Goal: Task Accomplishment & Management: Use online tool/utility

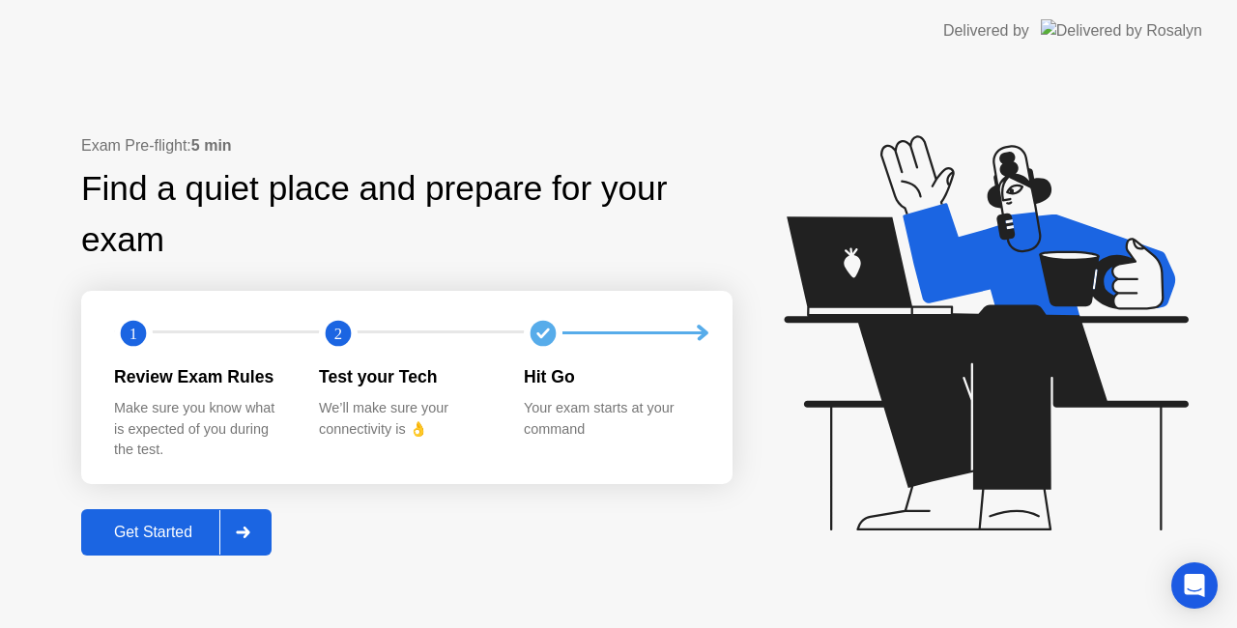
click at [176, 528] on div "Get Started" at bounding box center [153, 532] width 132 height 17
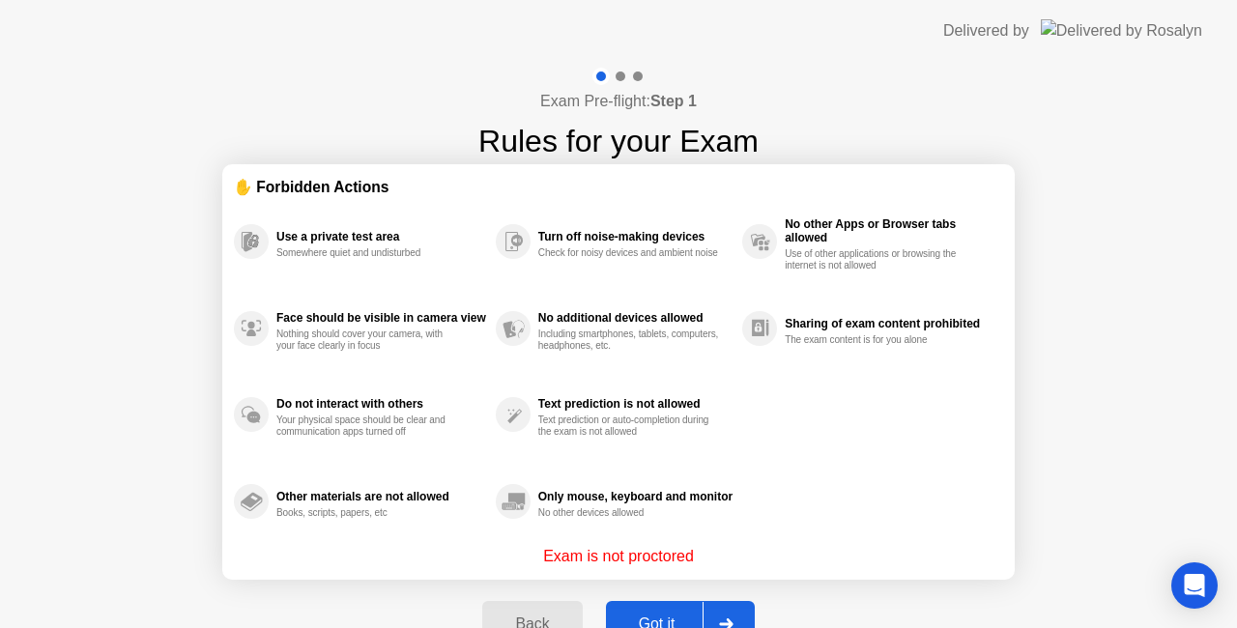
click at [644, 612] on button "Got it" at bounding box center [680, 624] width 149 height 46
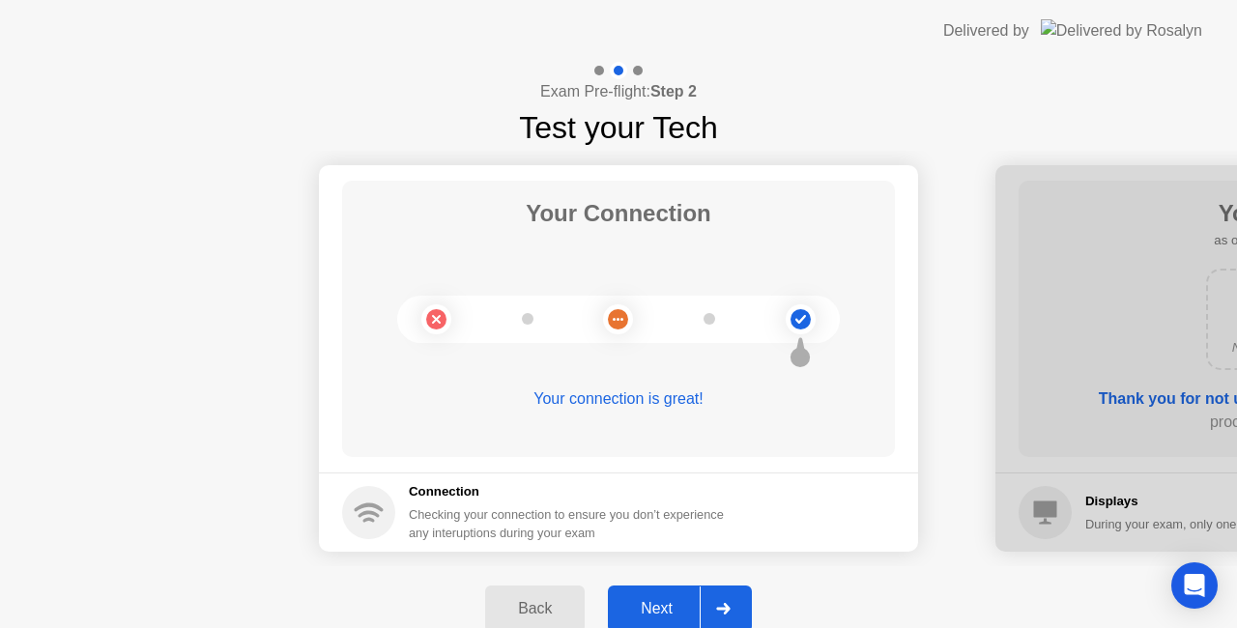
click at [670, 606] on div "Next" at bounding box center [657, 608] width 86 height 17
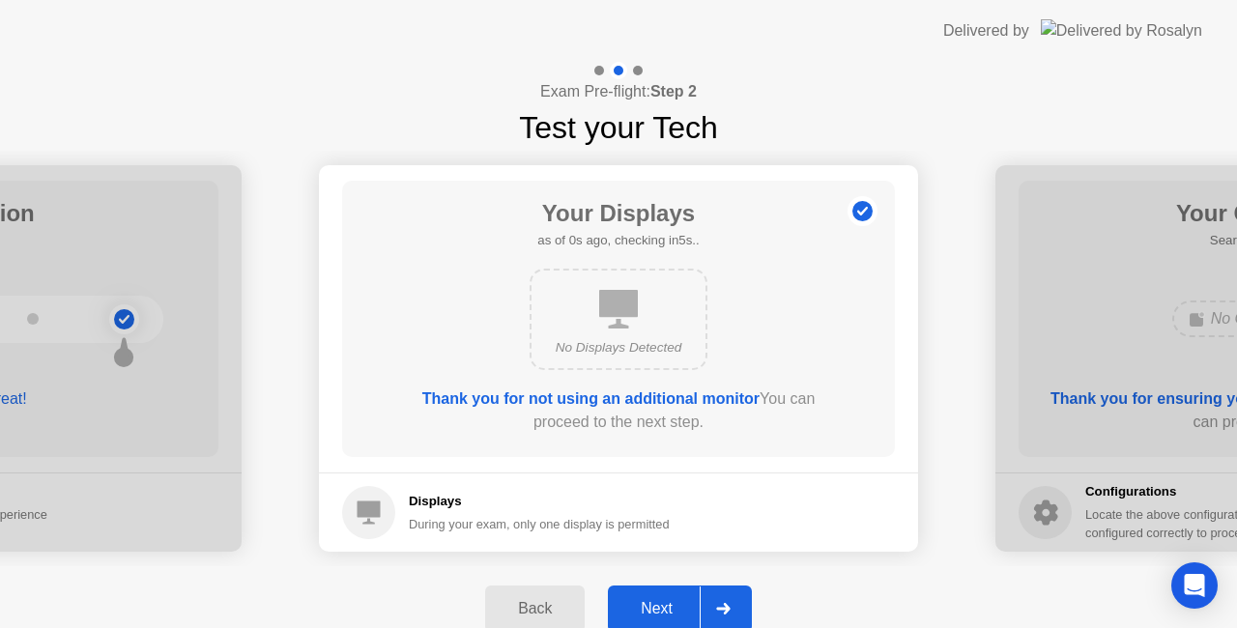
click at [670, 606] on div "Next" at bounding box center [657, 608] width 86 height 17
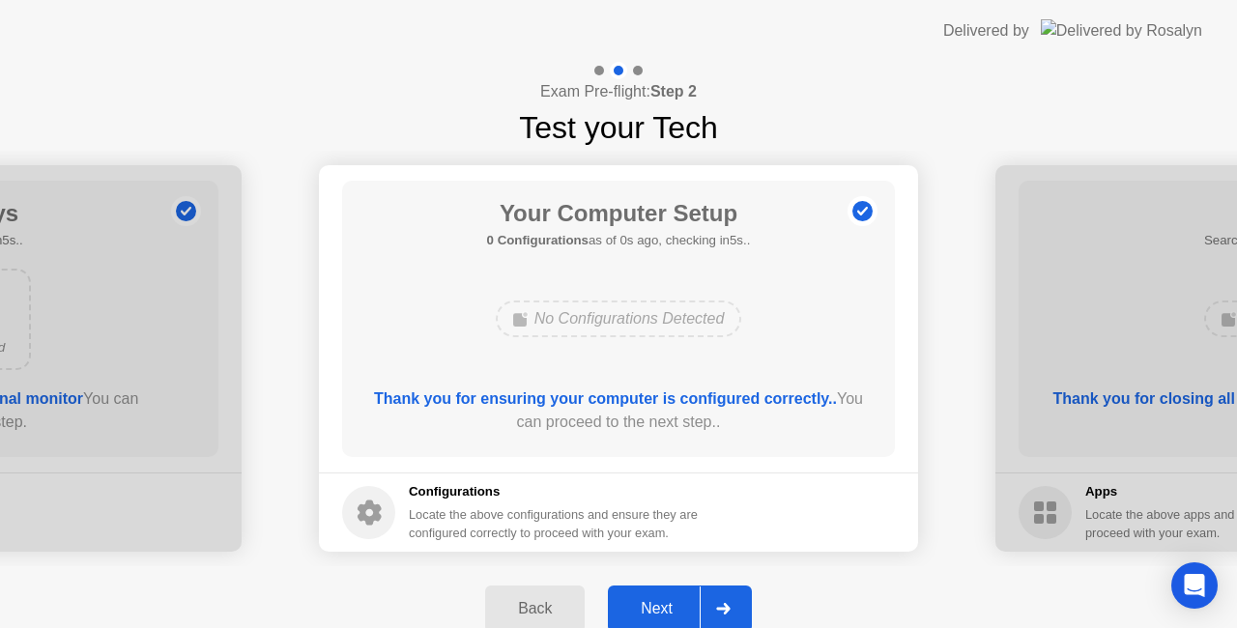
click at [664, 608] on div "Next" at bounding box center [657, 608] width 86 height 17
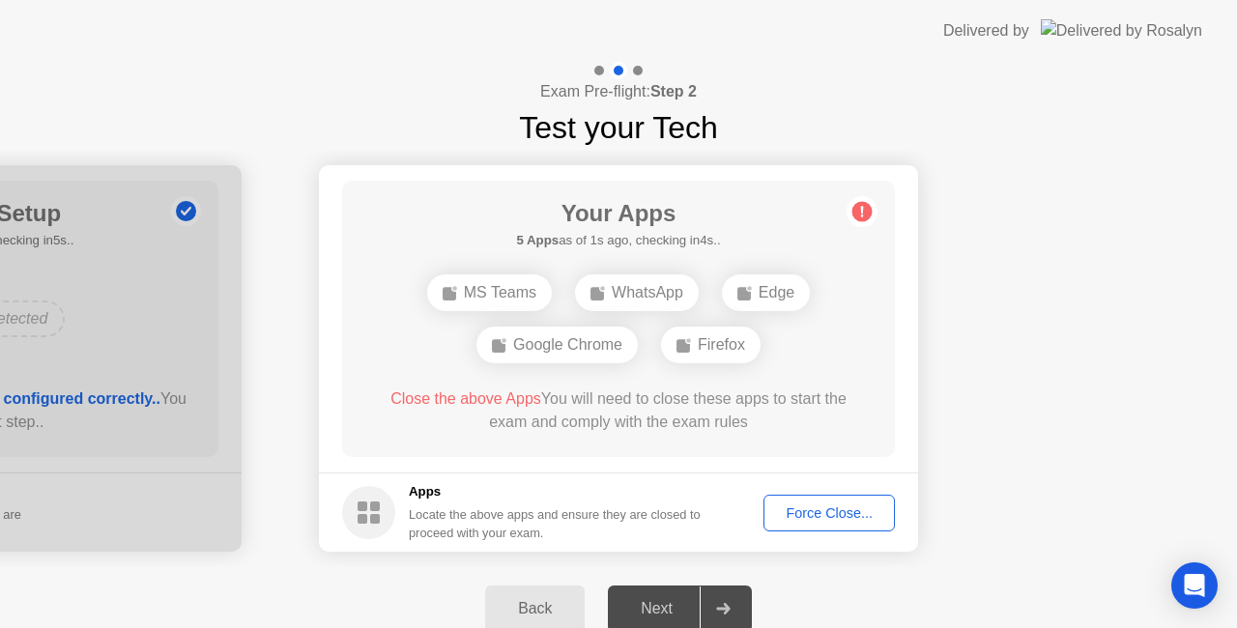
click at [809, 510] on div "Force Close..." at bounding box center [829, 512] width 118 height 15
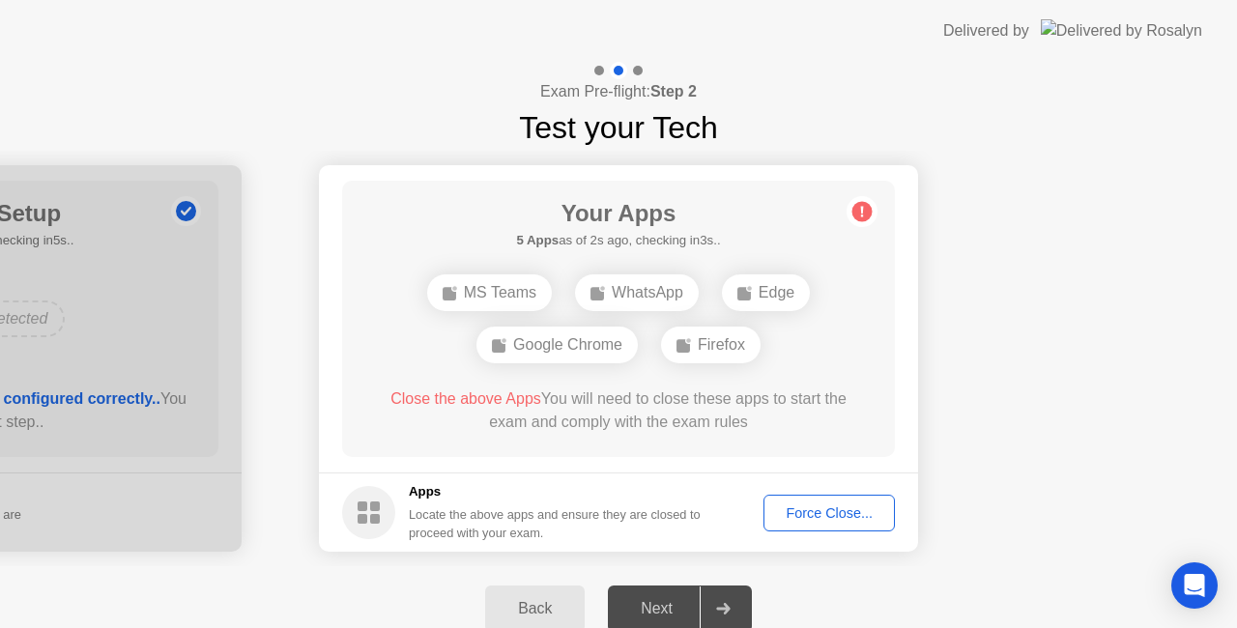
click at [810, 510] on div "Force Close..." at bounding box center [829, 512] width 118 height 15
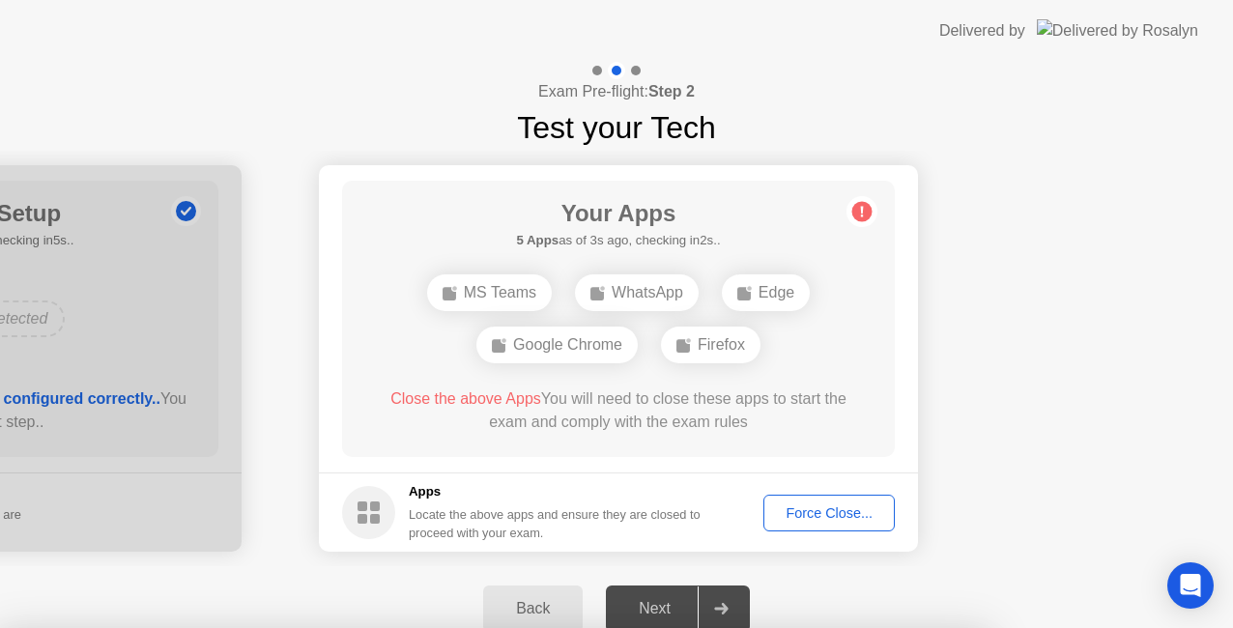
drag, startPoint x: 677, startPoint y: 452, endPoint x: 687, endPoint y: 463, distance: 14.4
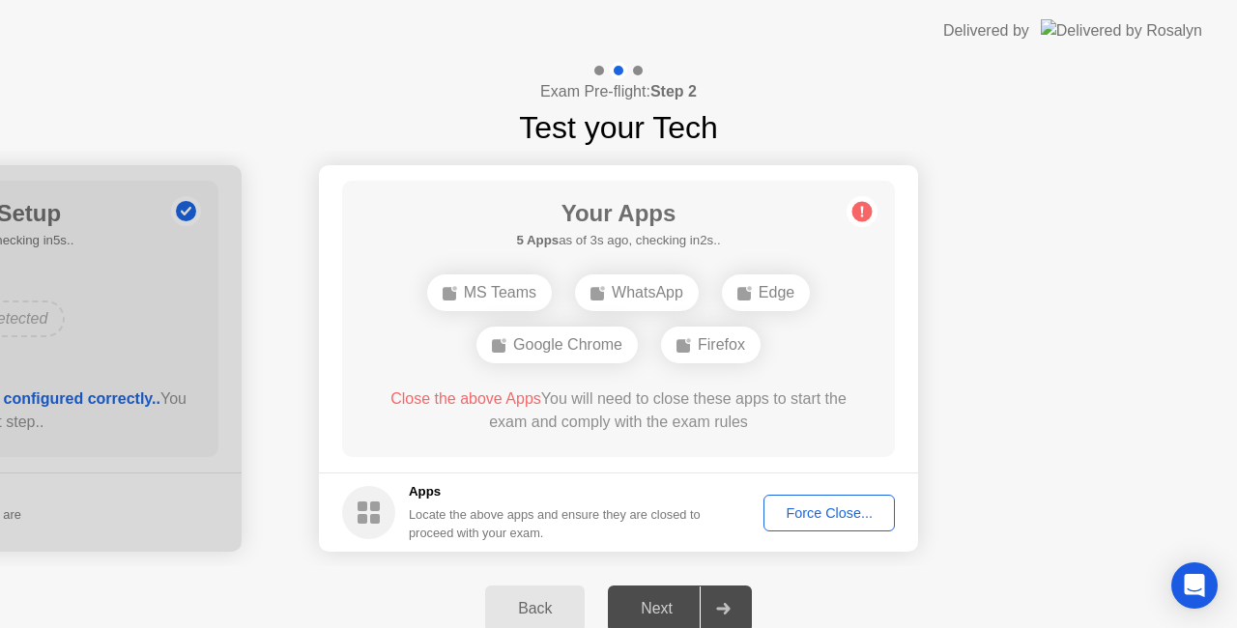
click at [807, 505] on div "Force Close..." at bounding box center [829, 512] width 118 height 15
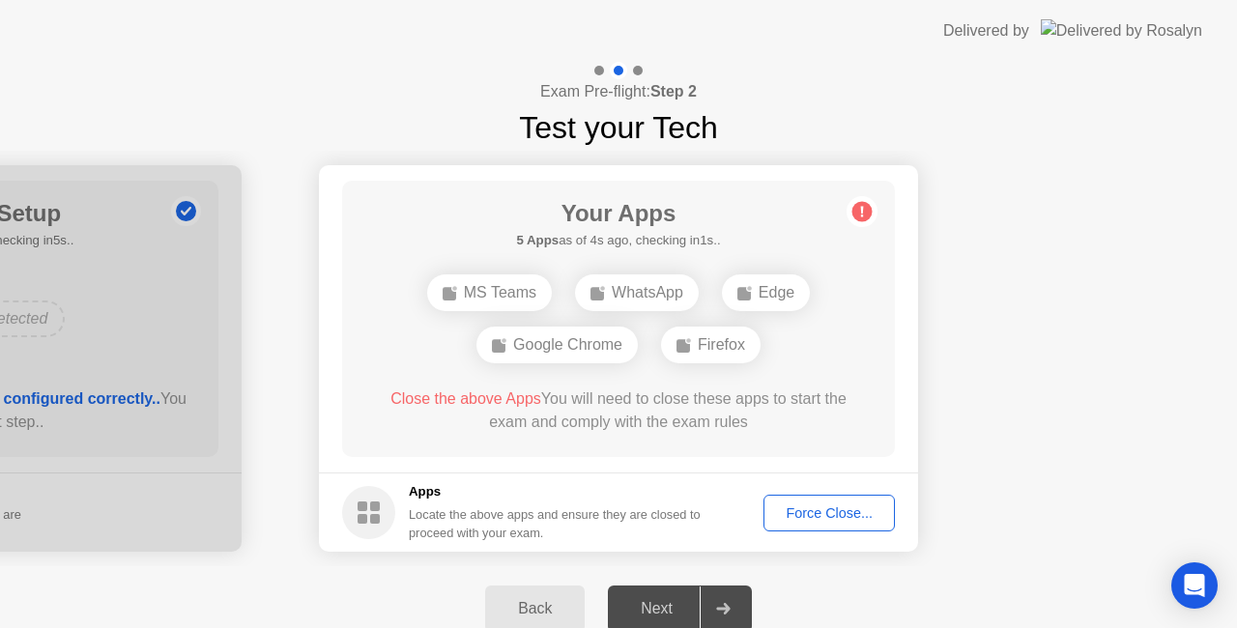
click at [793, 500] on button "Force Close..." at bounding box center [828, 513] width 131 height 37
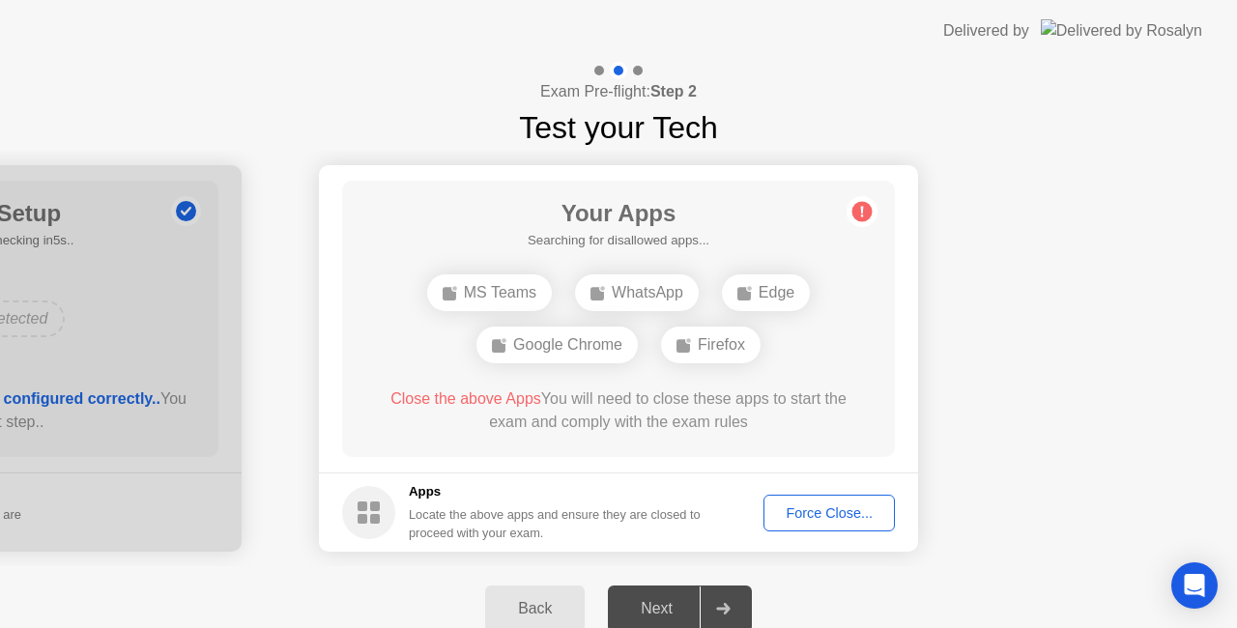
click at [817, 505] on div "Force Close..." at bounding box center [829, 512] width 118 height 15
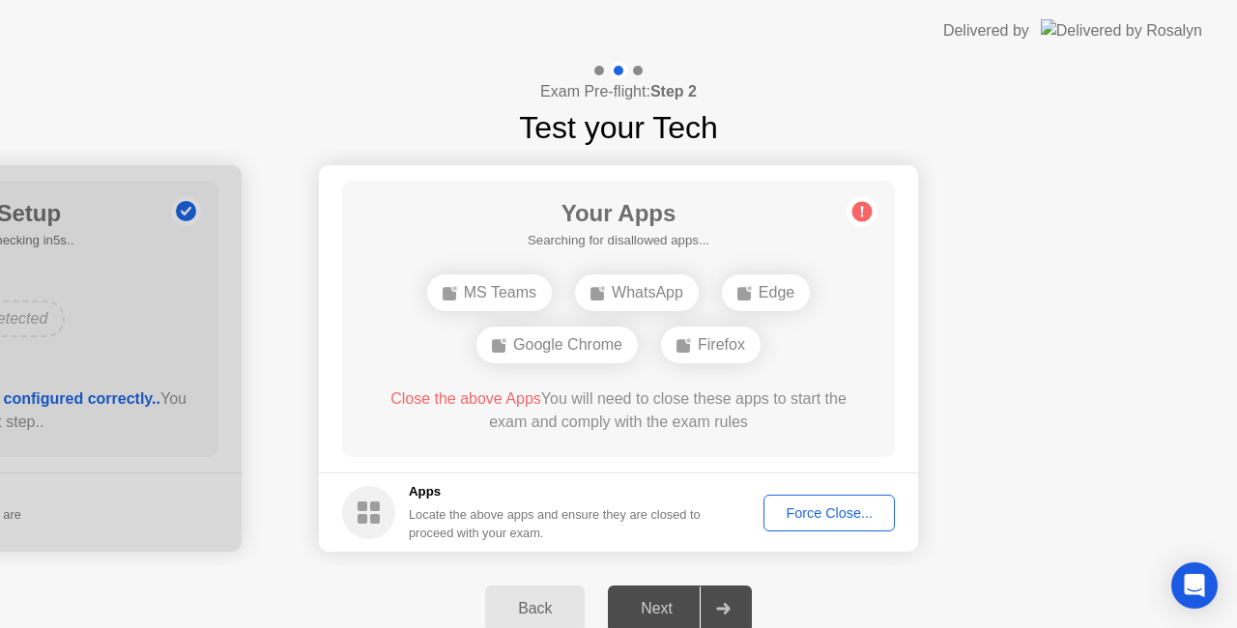
click at [825, 508] on div "Force Close..." at bounding box center [829, 512] width 118 height 15
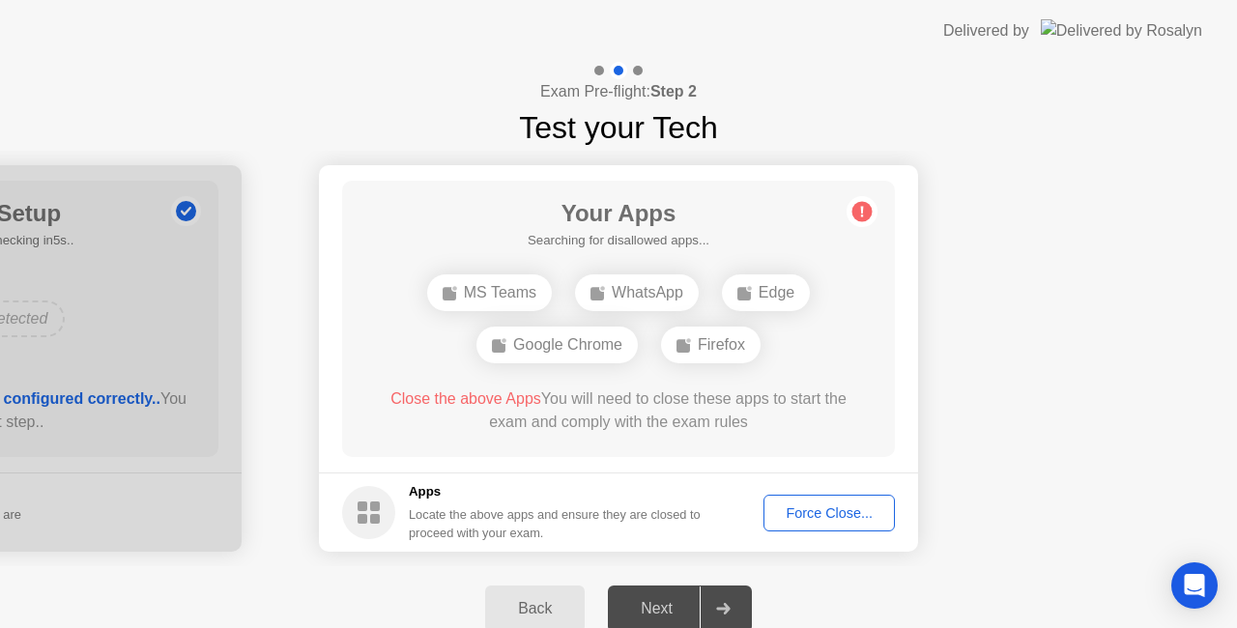
click at [843, 505] on div "Force Close..." at bounding box center [829, 512] width 118 height 15
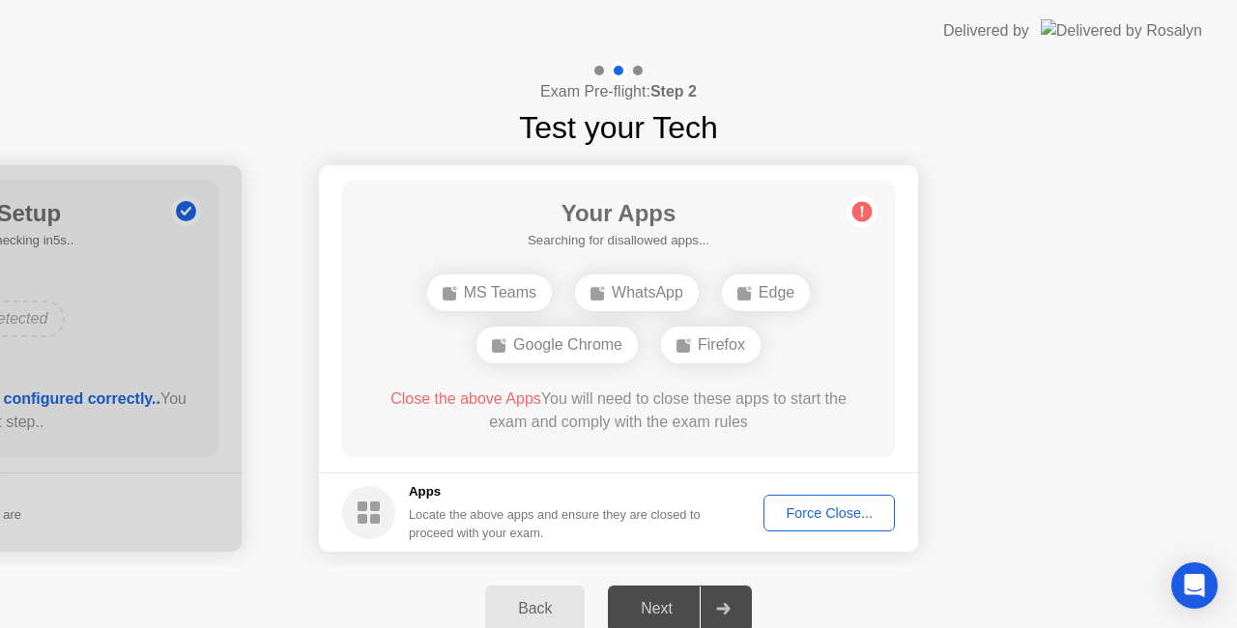
click at [818, 512] on div "Force Close..." at bounding box center [829, 512] width 118 height 15
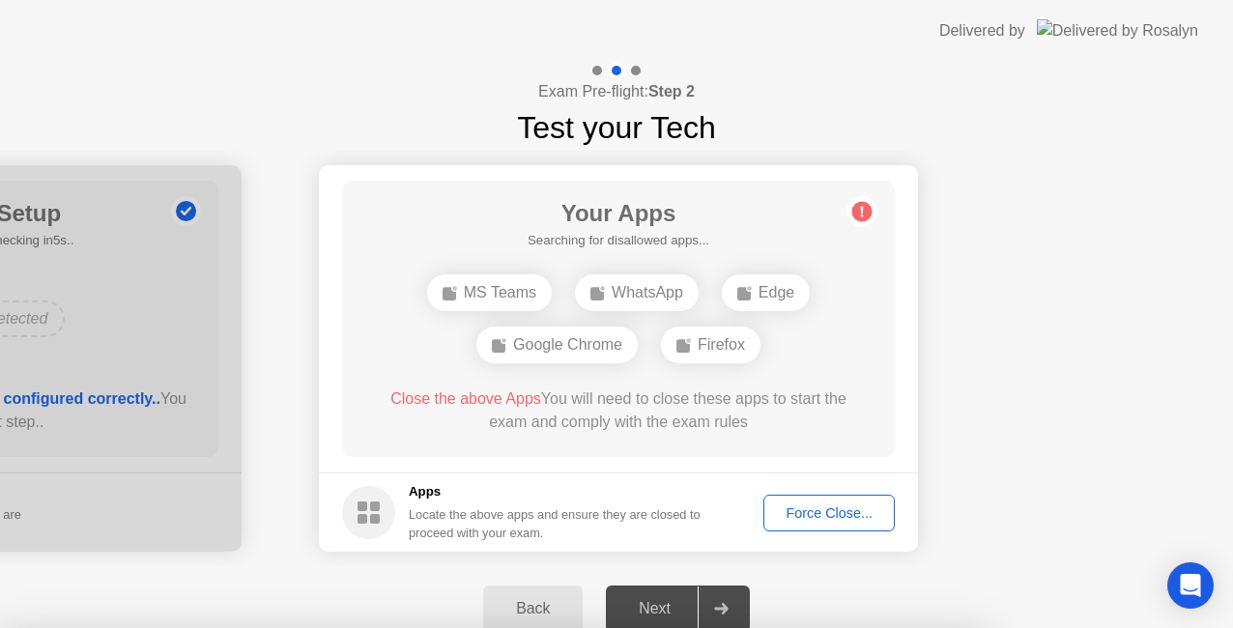
click at [814, 627] on div at bounding box center [616, 628] width 1233 height 0
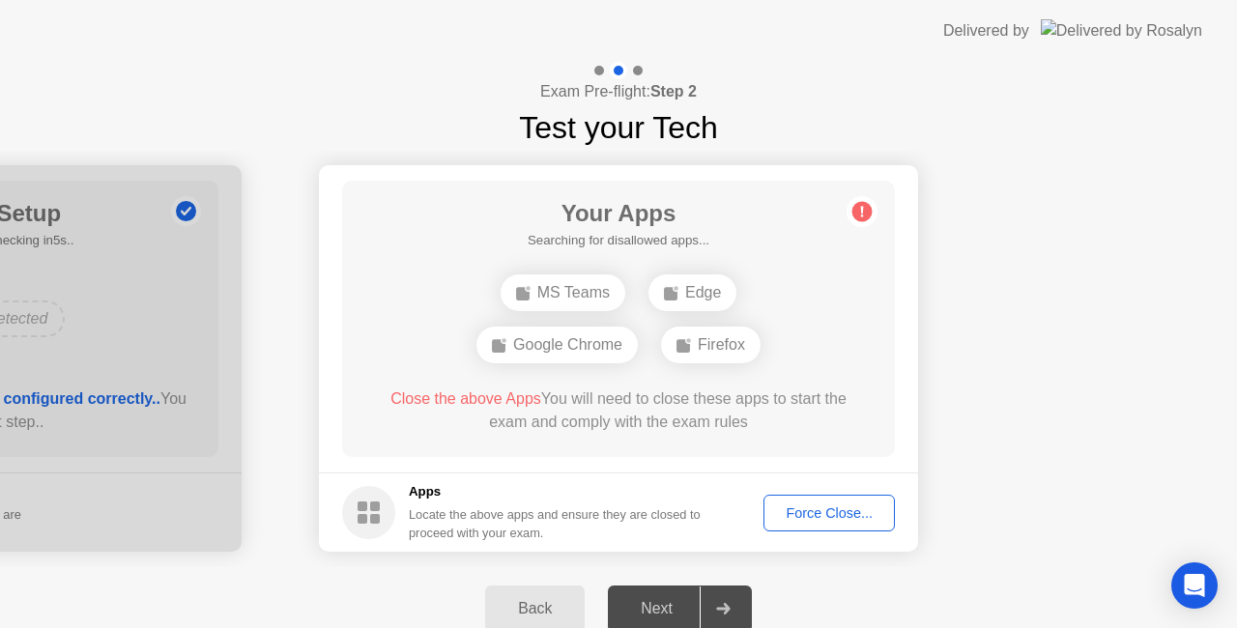
click at [846, 508] on div "Force Close..." at bounding box center [829, 512] width 118 height 15
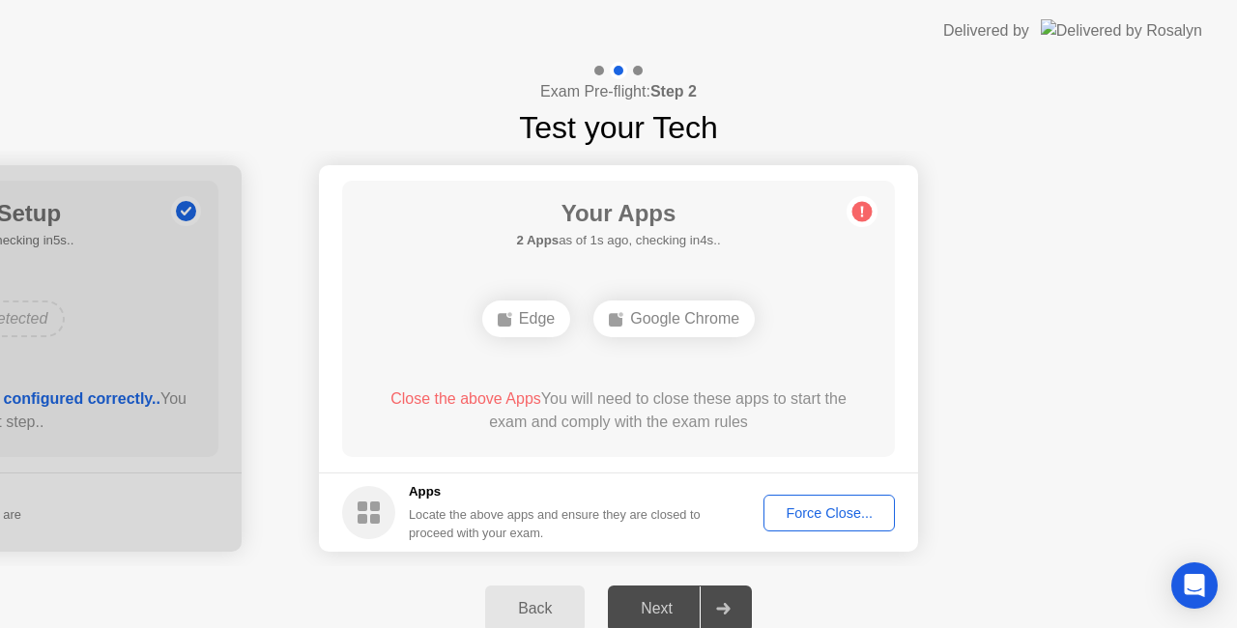
click at [846, 499] on button "Force Close..." at bounding box center [828, 513] width 131 height 37
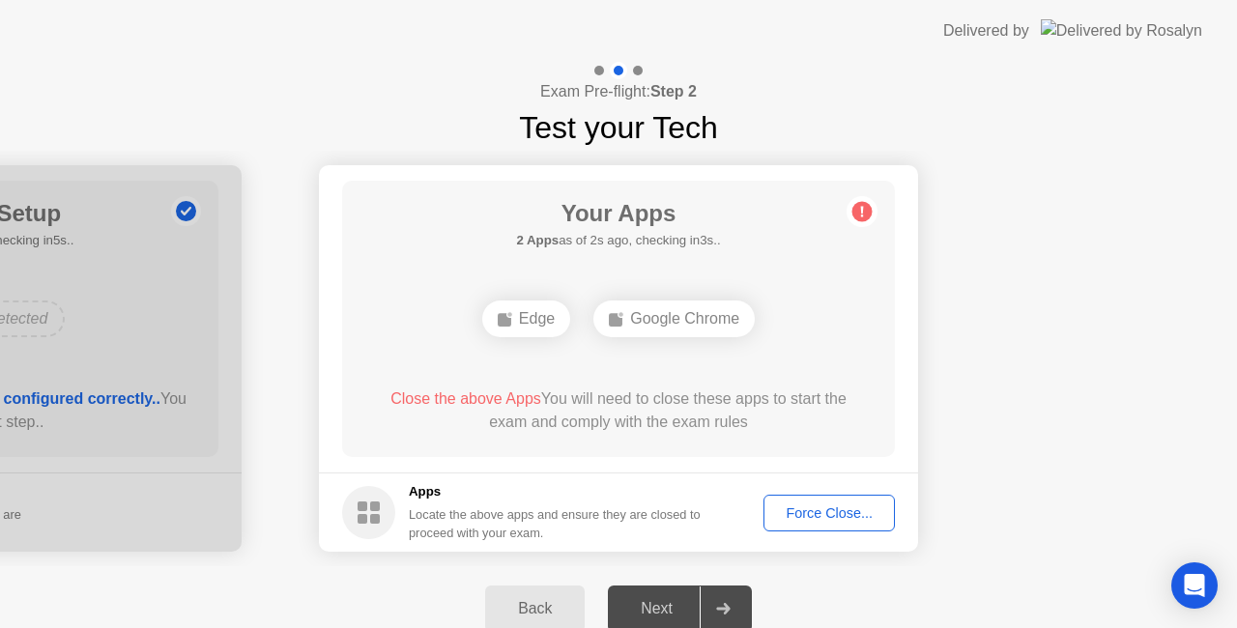
click at [843, 512] on div "Force Close..." at bounding box center [829, 512] width 118 height 15
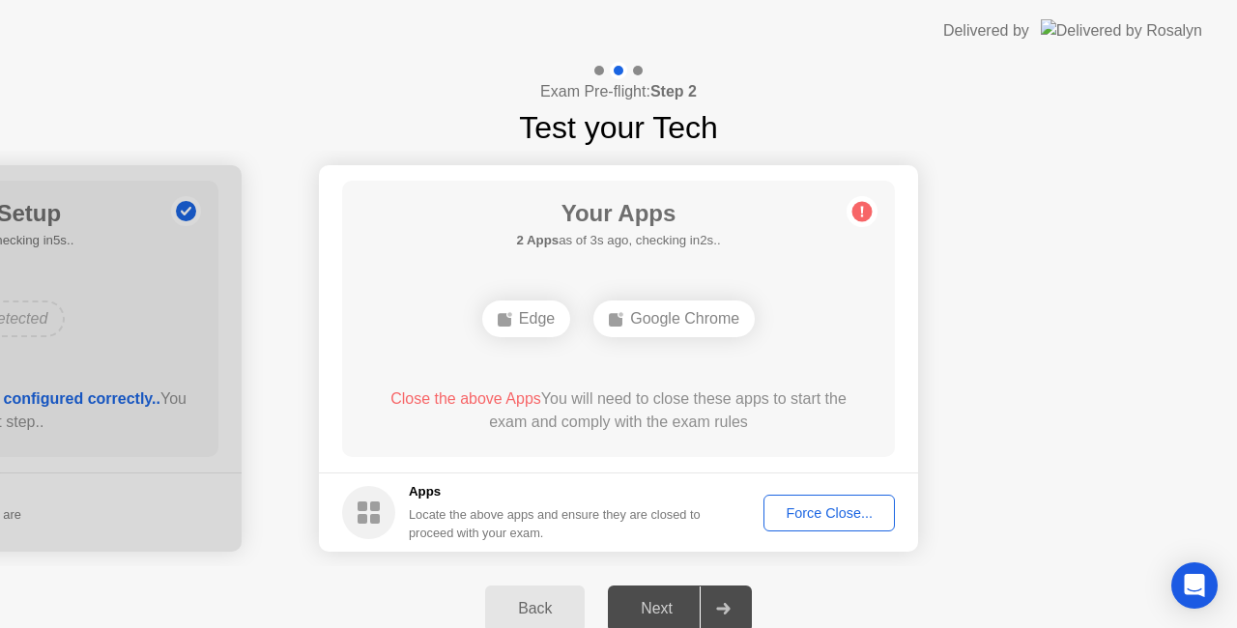
click at [810, 505] on div "Force Close..." at bounding box center [829, 512] width 118 height 15
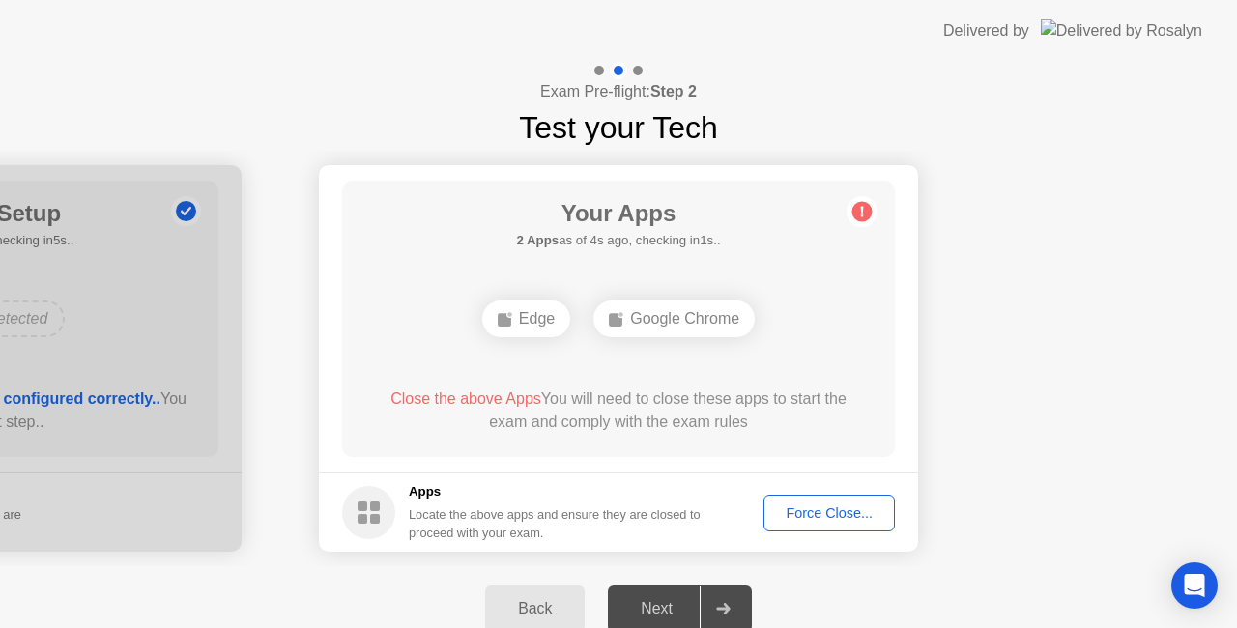
click at [809, 505] on div "Force Close..." at bounding box center [829, 512] width 118 height 15
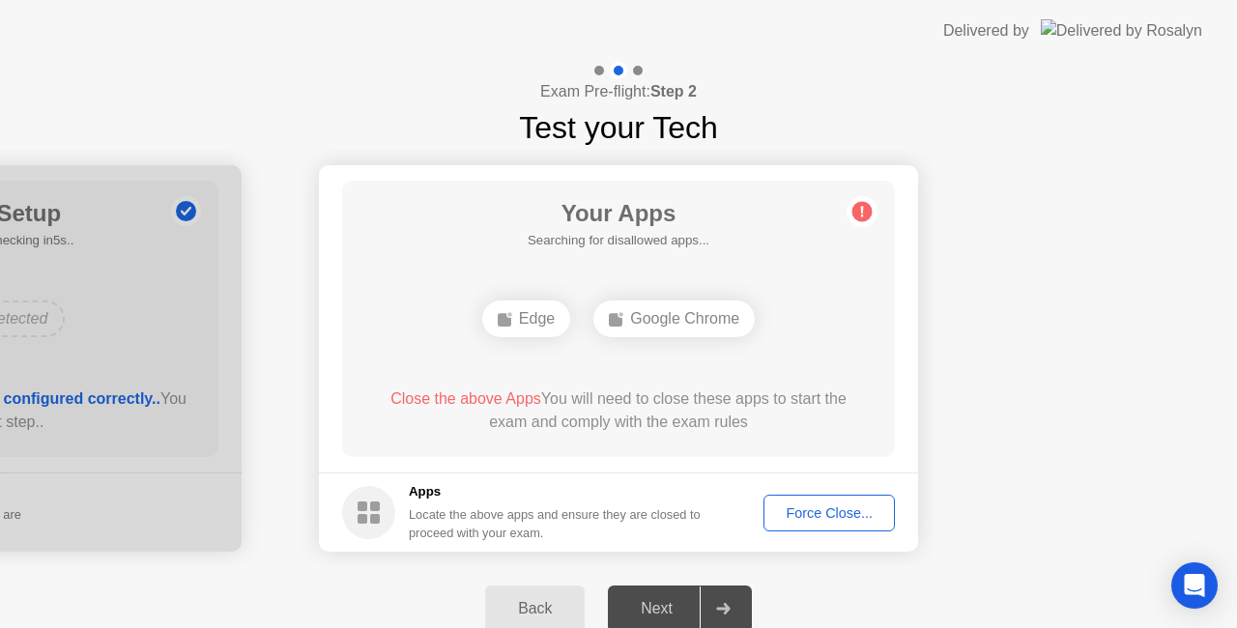
click at [814, 505] on div "Force Close..." at bounding box center [829, 512] width 118 height 15
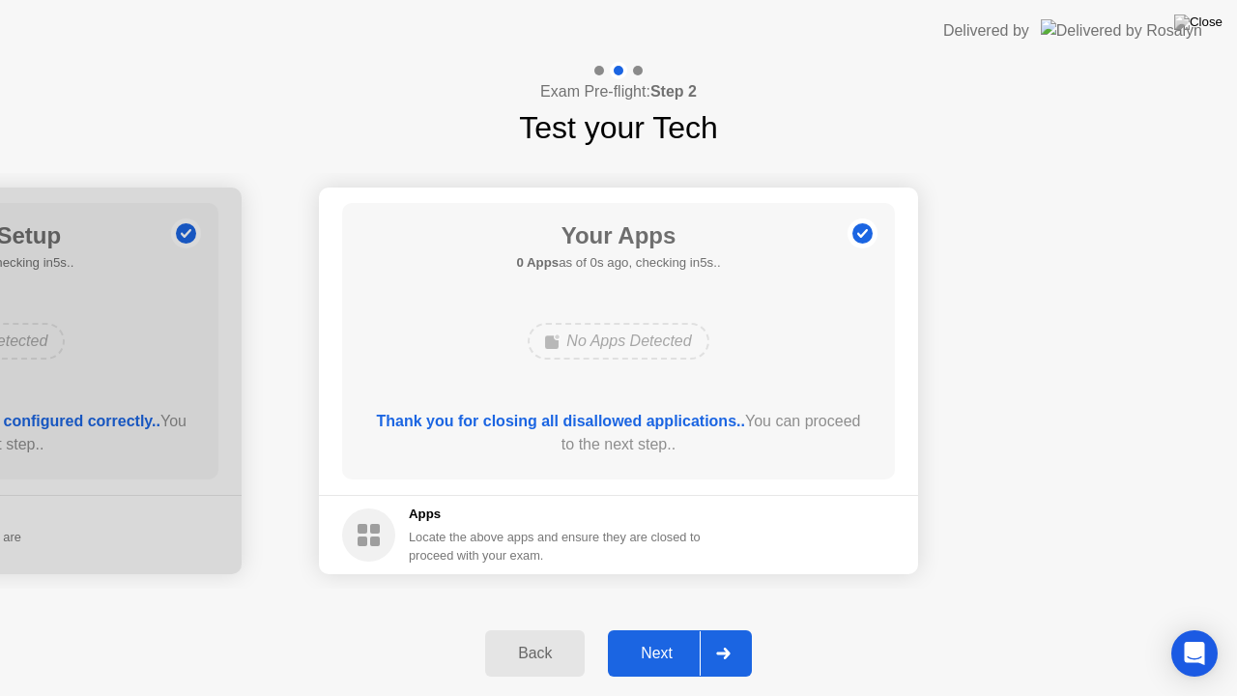
click at [667, 627] on button "Next" at bounding box center [680, 653] width 144 height 46
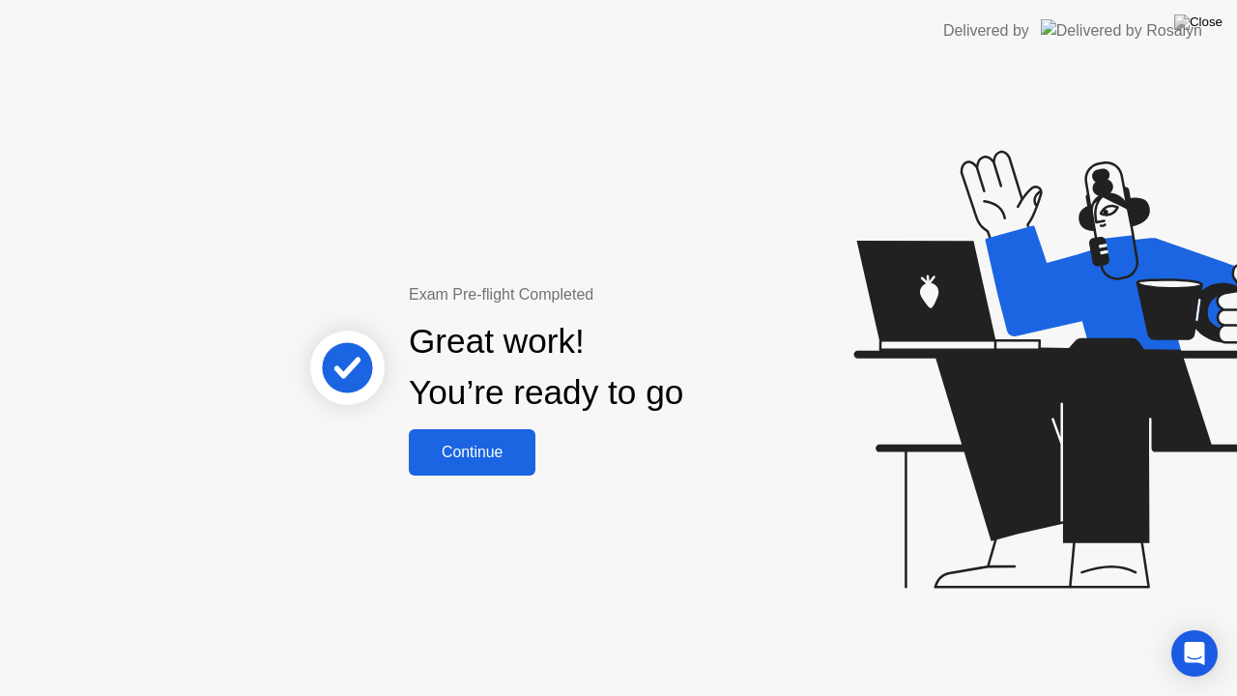
click at [452, 445] on div "Continue" at bounding box center [472, 452] width 115 height 17
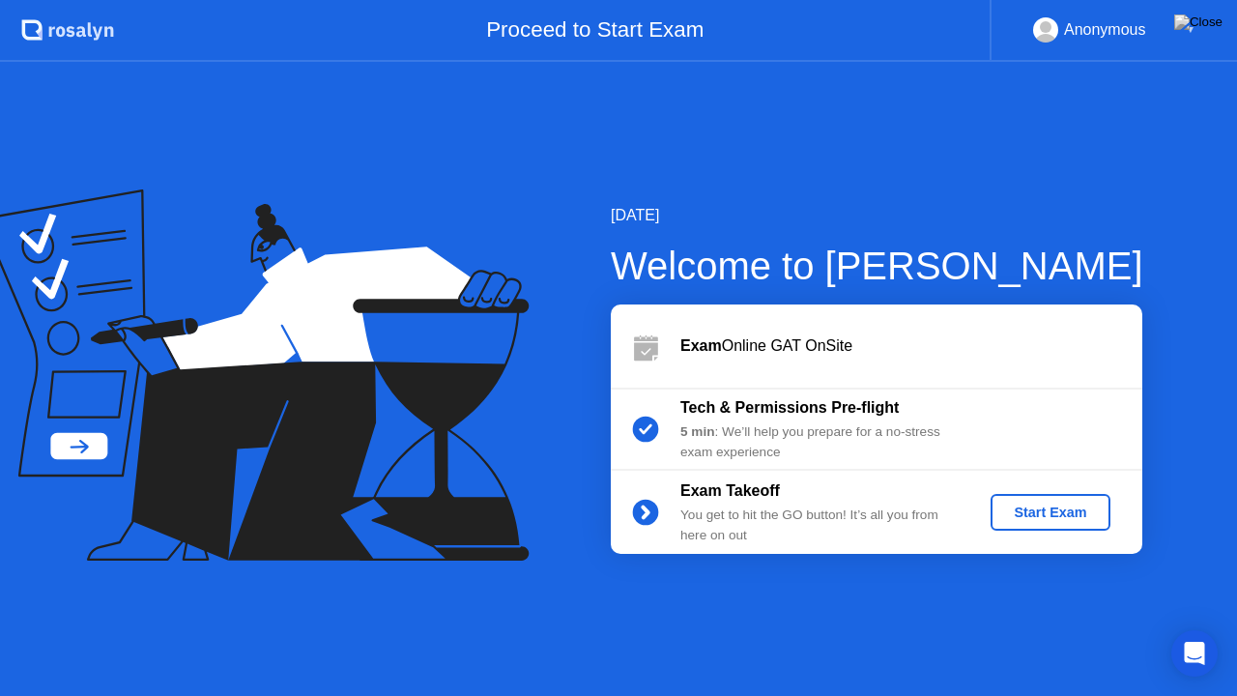
click at [1028, 510] on div "Start Exam" at bounding box center [1049, 511] width 103 height 15
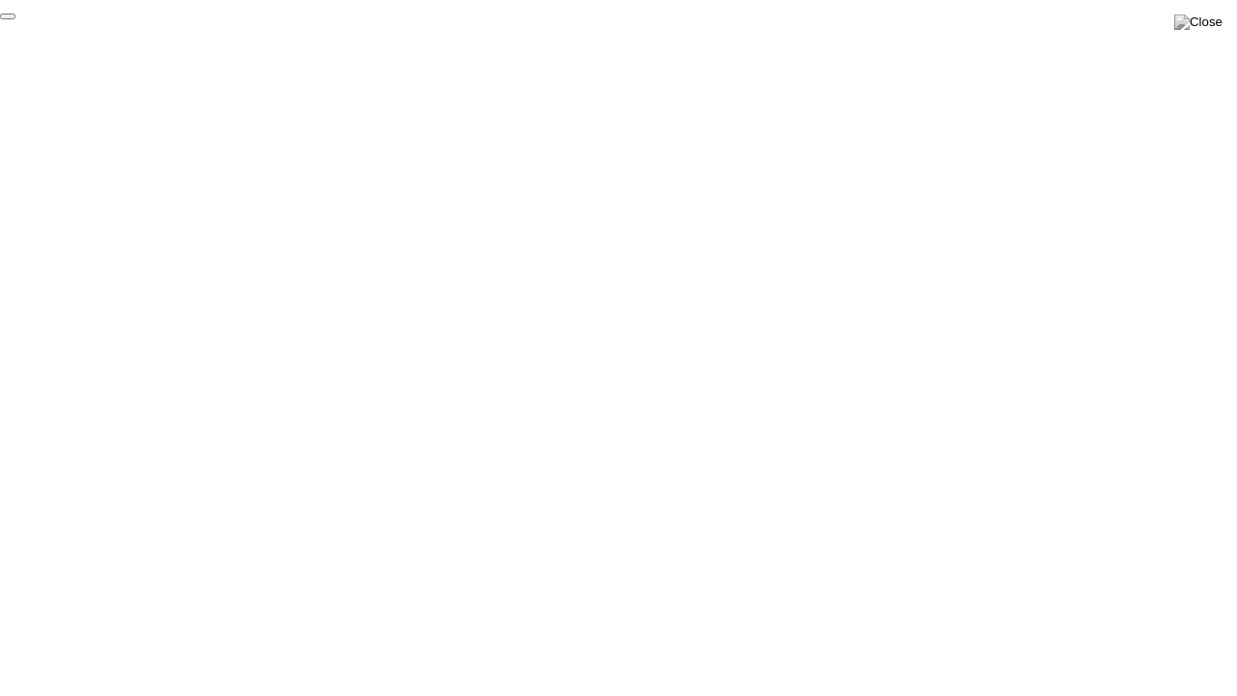
click at [15, 19] on button "End Proctoring Session" at bounding box center [7, 17] width 15 height 6
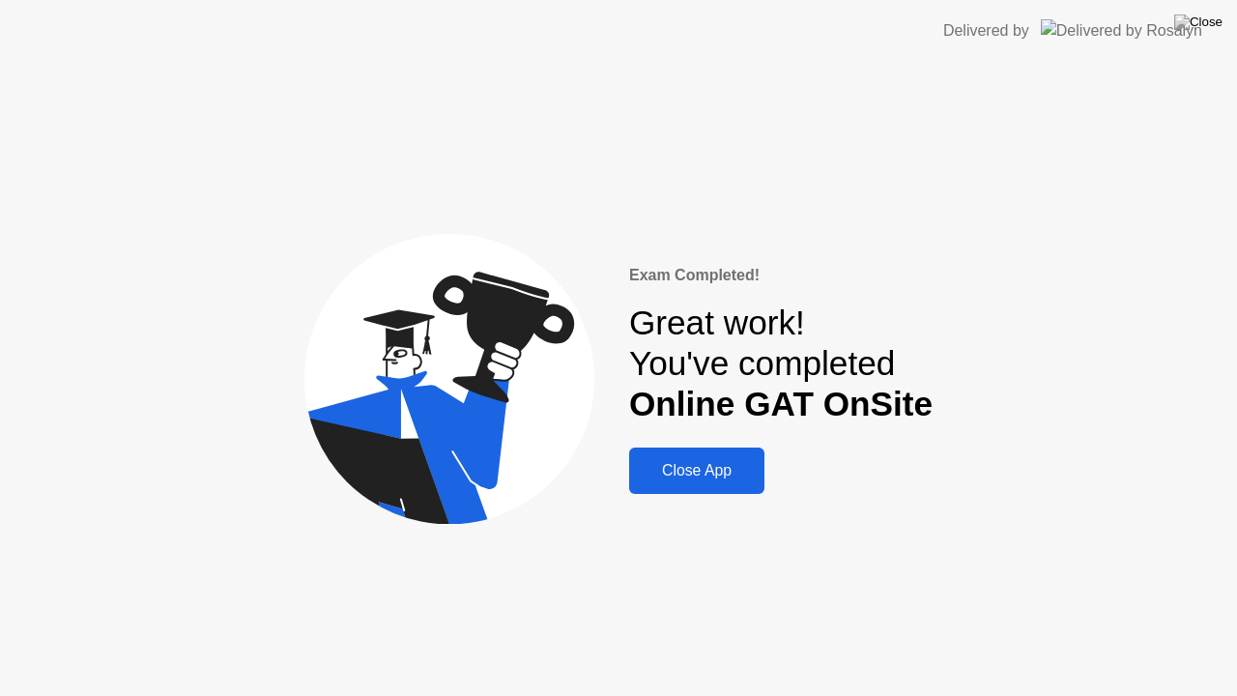
click at [749, 470] on div "Close App" at bounding box center [697, 470] width 124 height 17
